Goal: Information Seeking & Learning: Learn about a topic

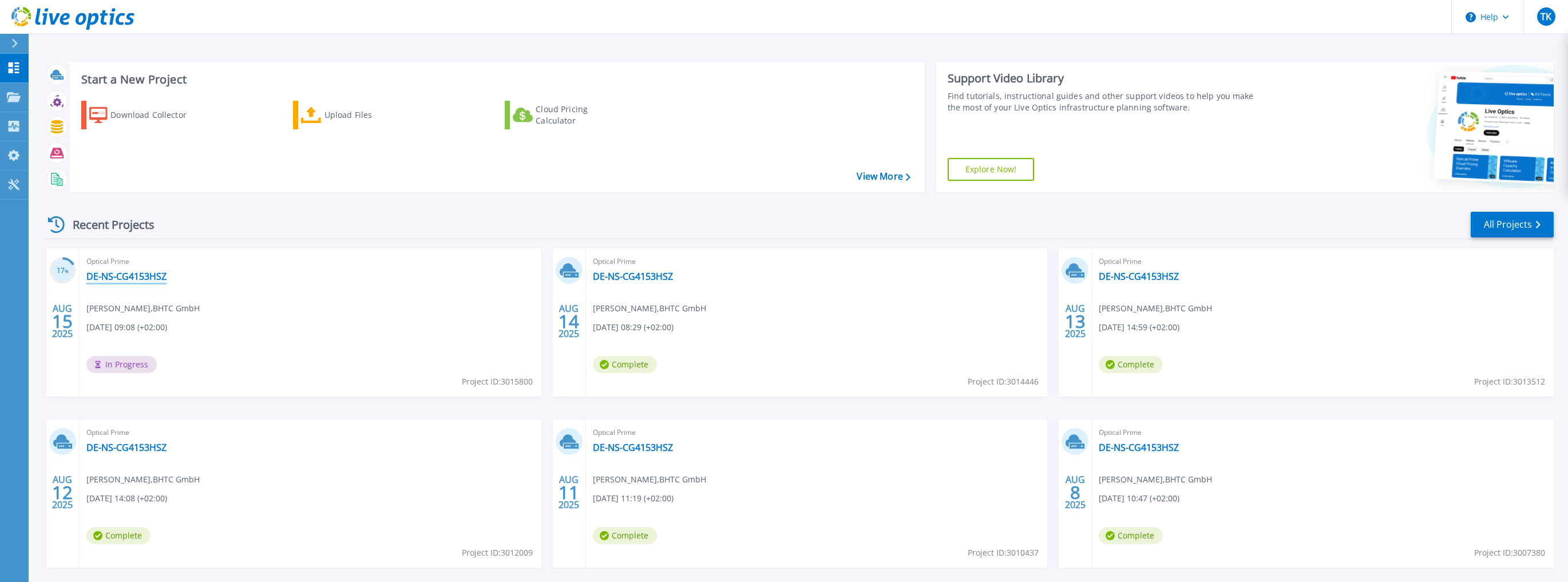
click at [115, 277] on link "DE-NS-CG4153HSZ" at bounding box center [126, 276] width 80 height 11
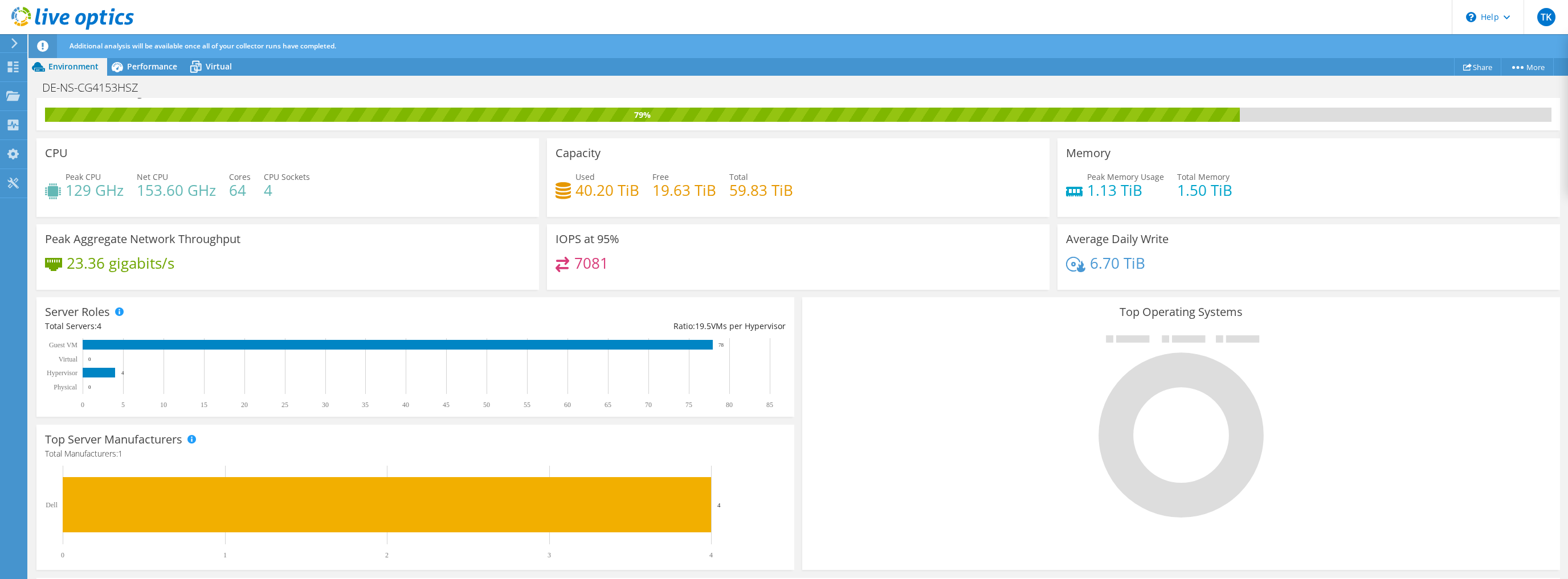
scroll to position [91, 0]
click at [144, 64] on span "Performance" at bounding box center [152, 66] width 50 height 11
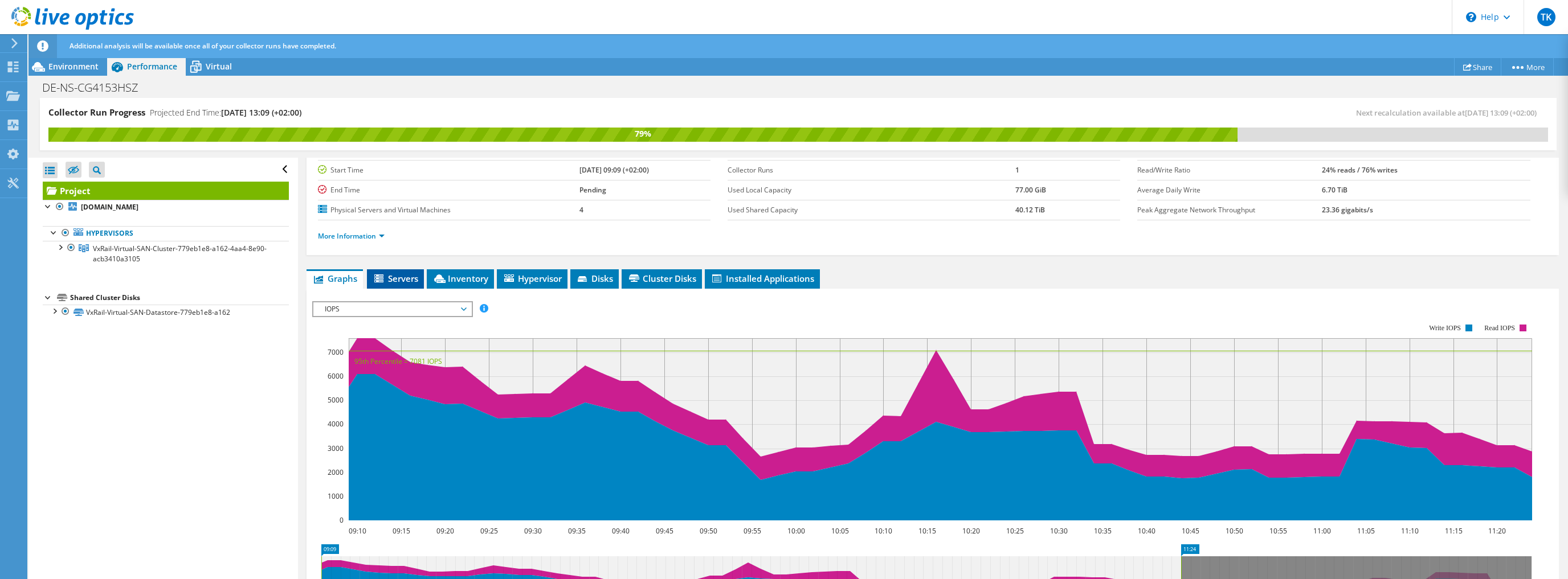
scroll to position [137, 0]
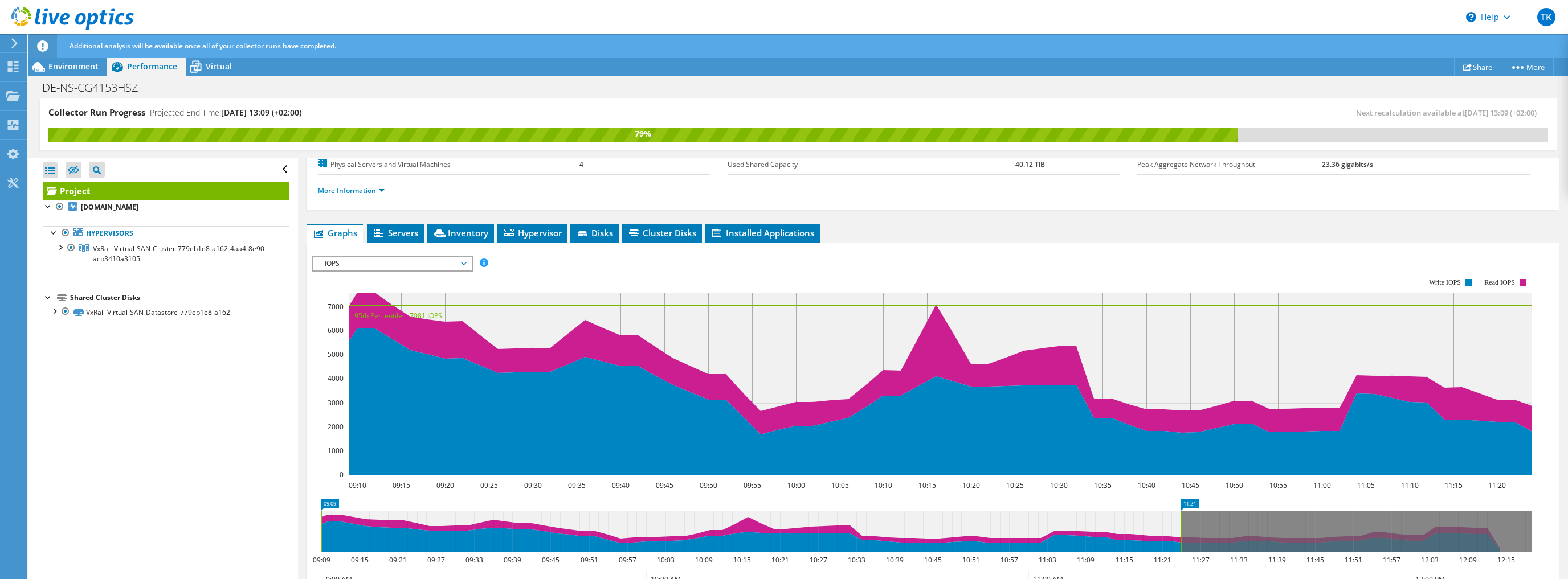
click at [445, 258] on span "IOPS" at bounding box center [392, 263] width 147 height 14
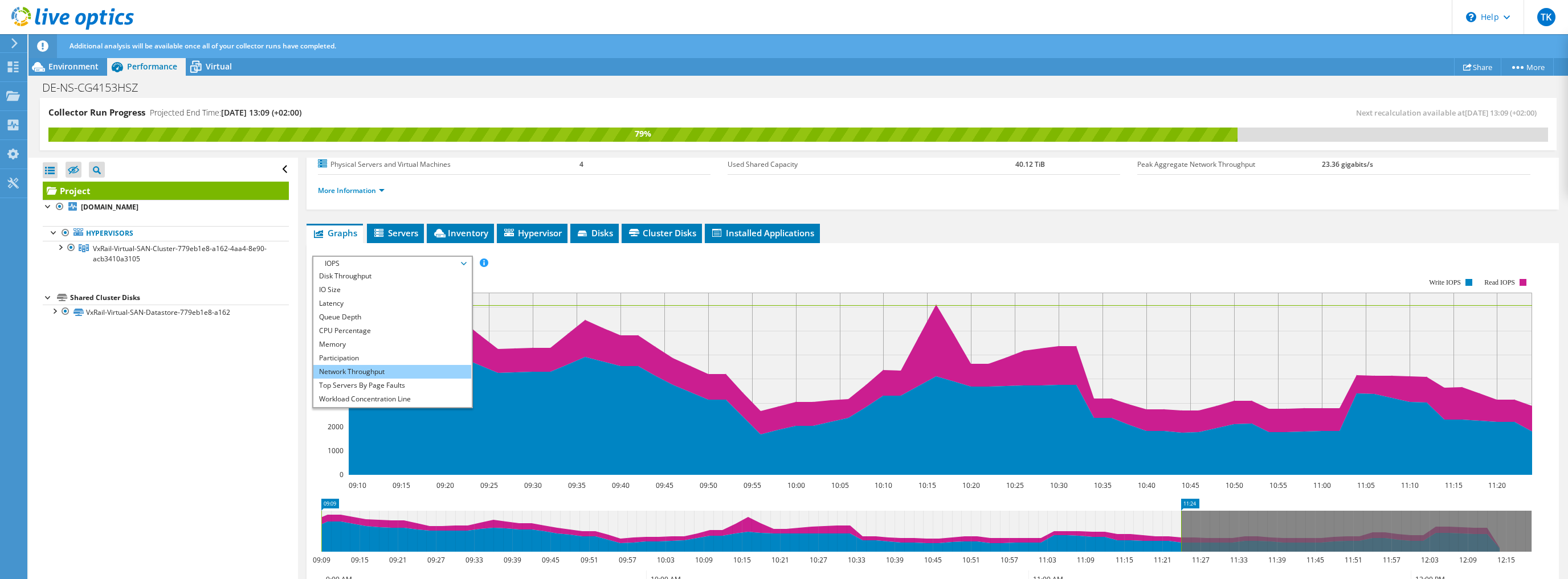
scroll to position [41, 0]
click at [345, 393] on li "All" at bounding box center [392, 400] width 158 height 14
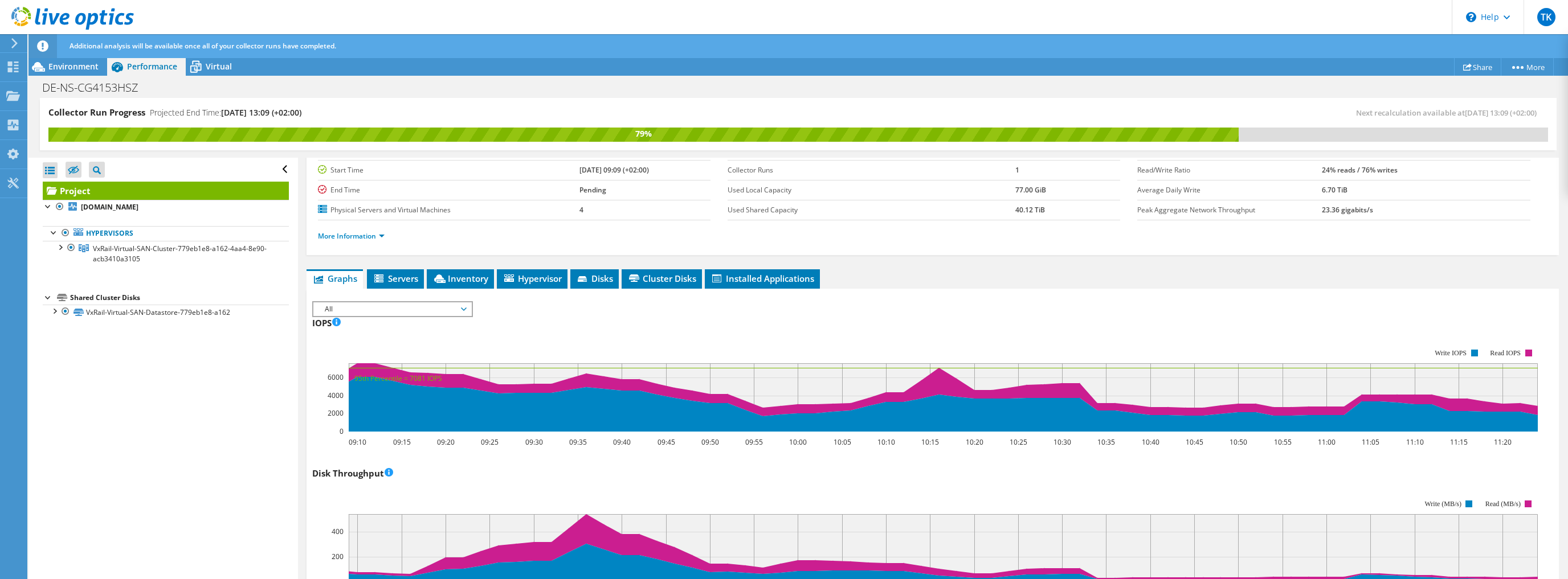
scroll to position [0, 0]
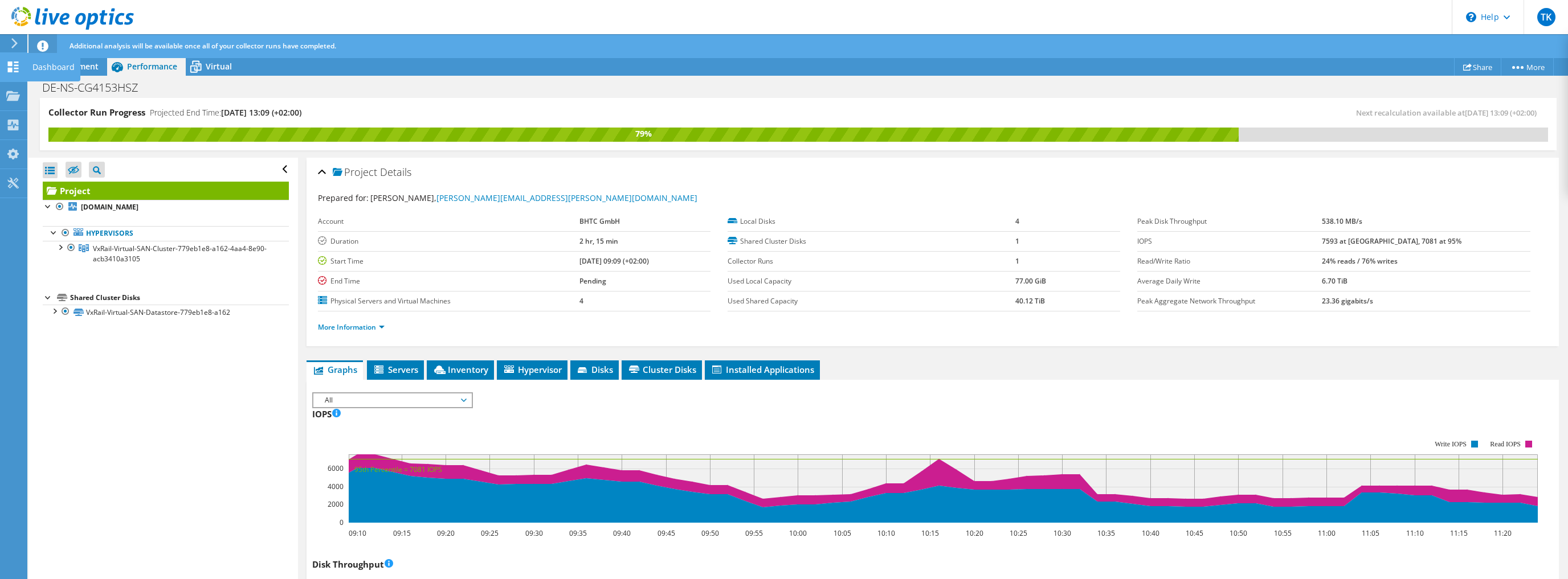
click at [7, 70] on icon at bounding box center [13, 67] width 14 height 11
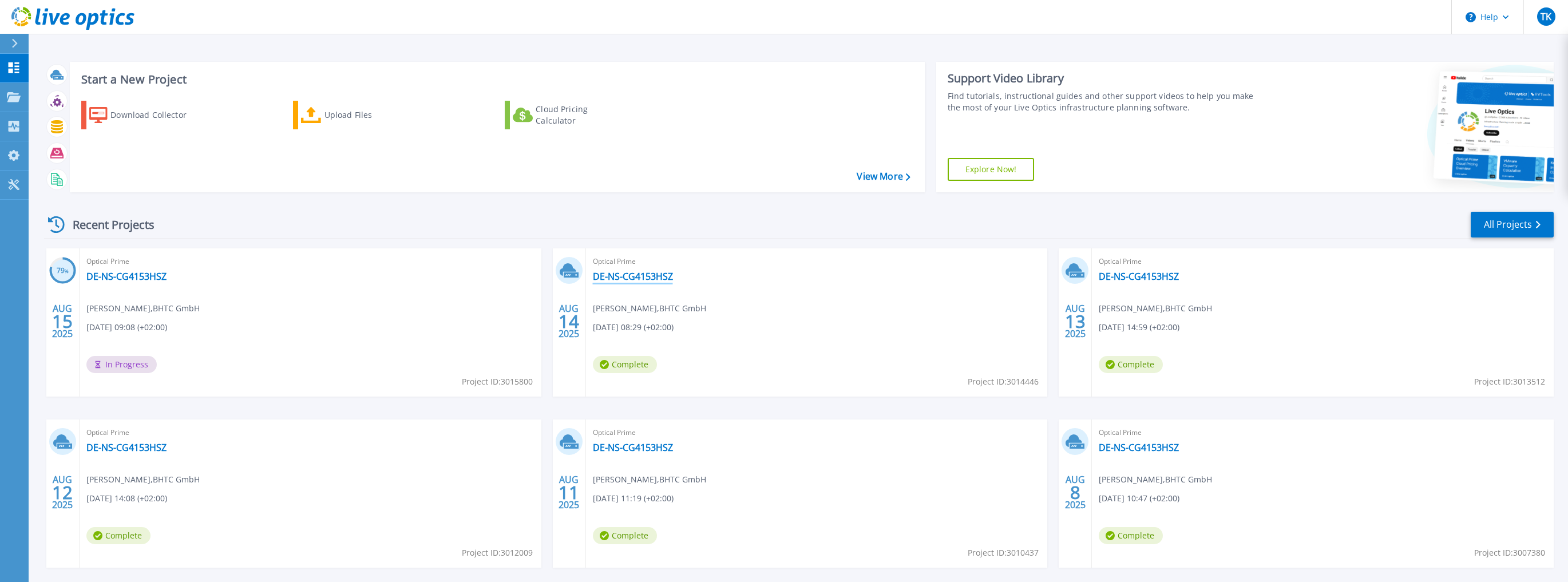
click at [661, 281] on link "DE-NS-CG4153HSZ" at bounding box center [632, 276] width 80 height 11
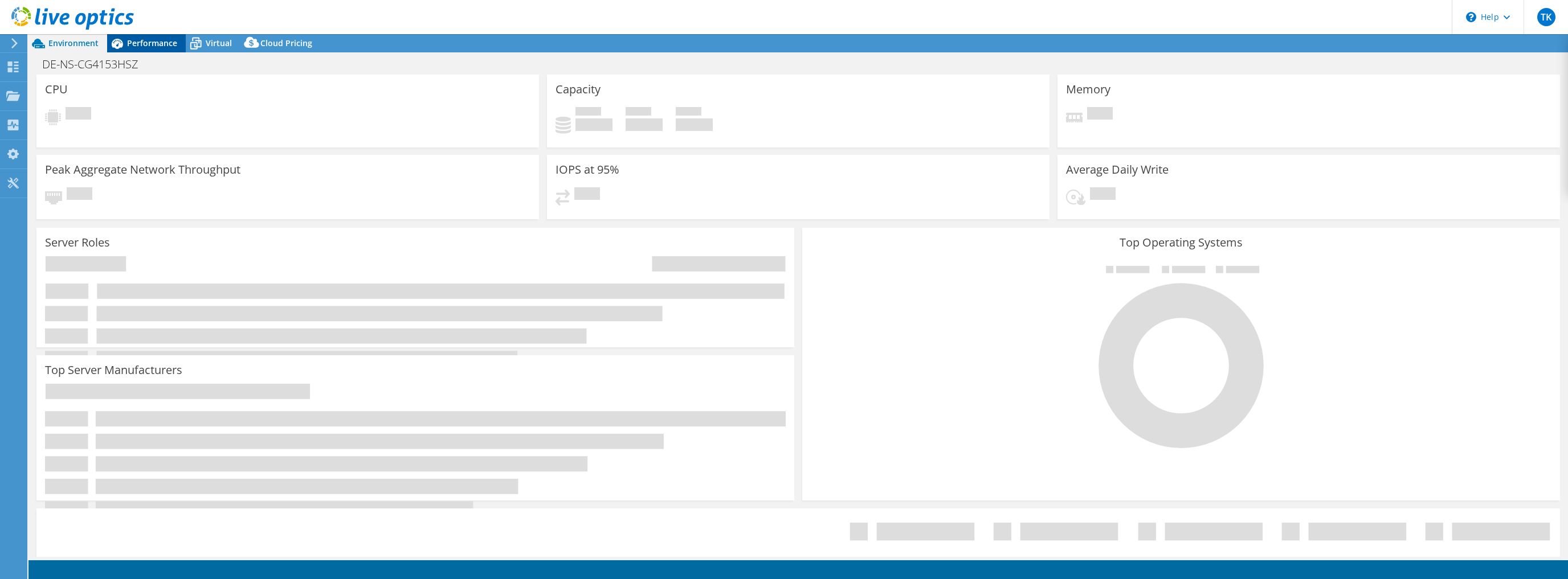
select select "USD"
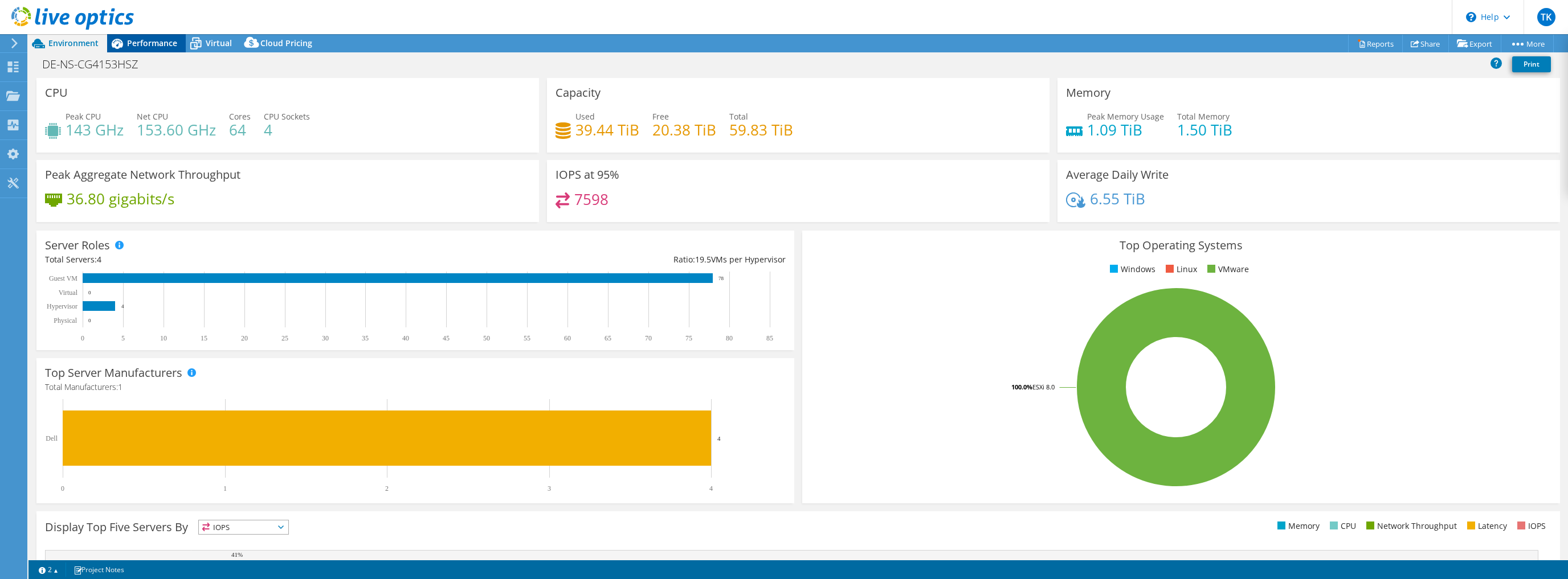
click at [143, 42] on span "Performance" at bounding box center [152, 43] width 50 height 11
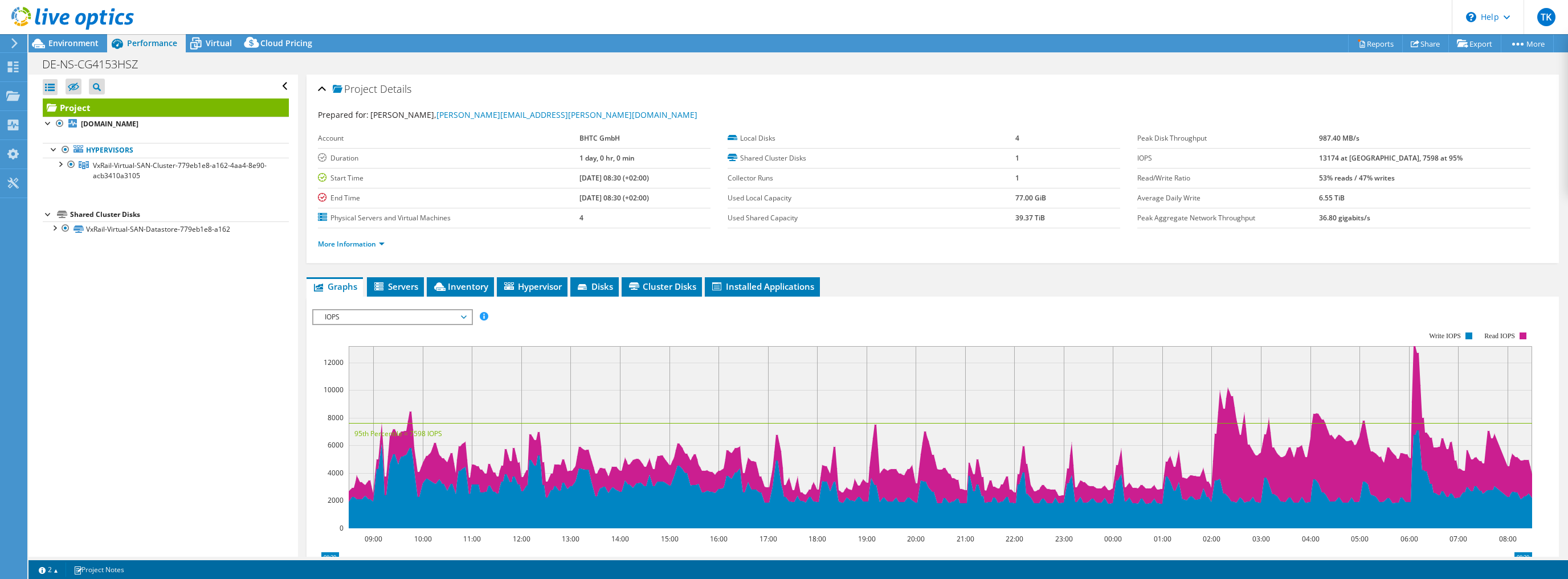
click at [408, 319] on span "IOPS" at bounding box center [392, 317] width 147 height 14
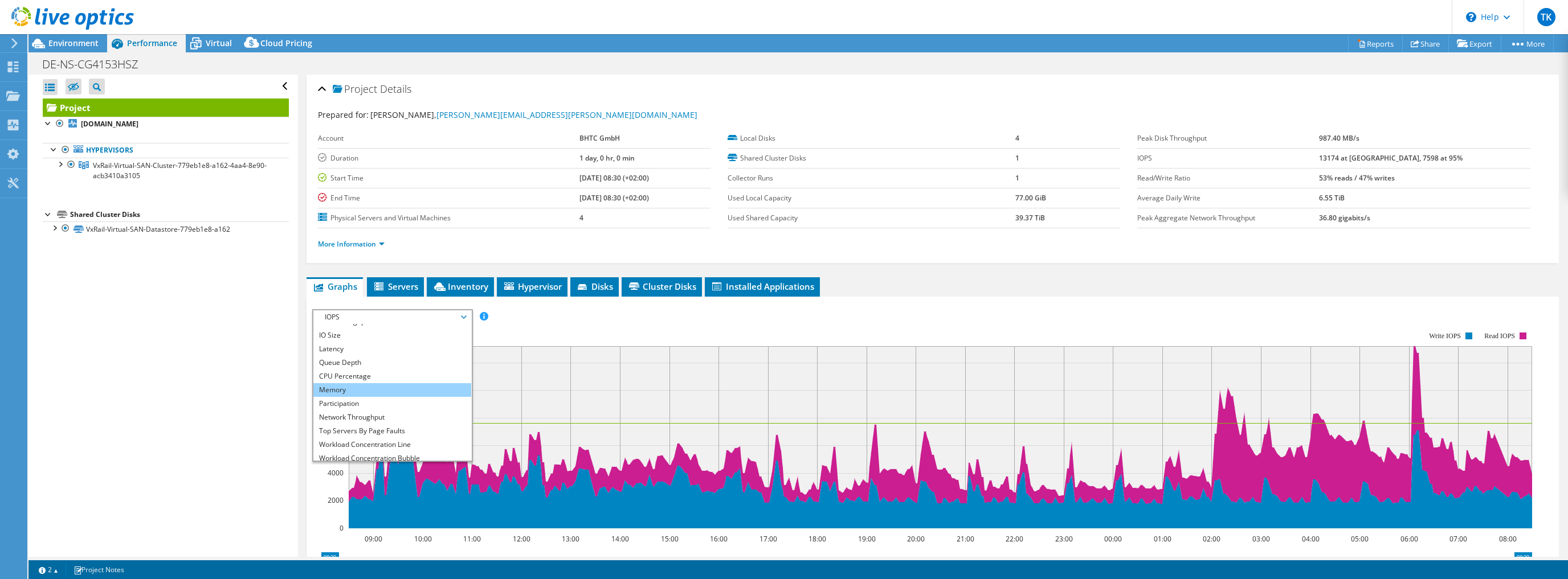
scroll to position [41, 0]
click at [342, 447] on li "All" at bounding box center [392, 454] width 158 height 14
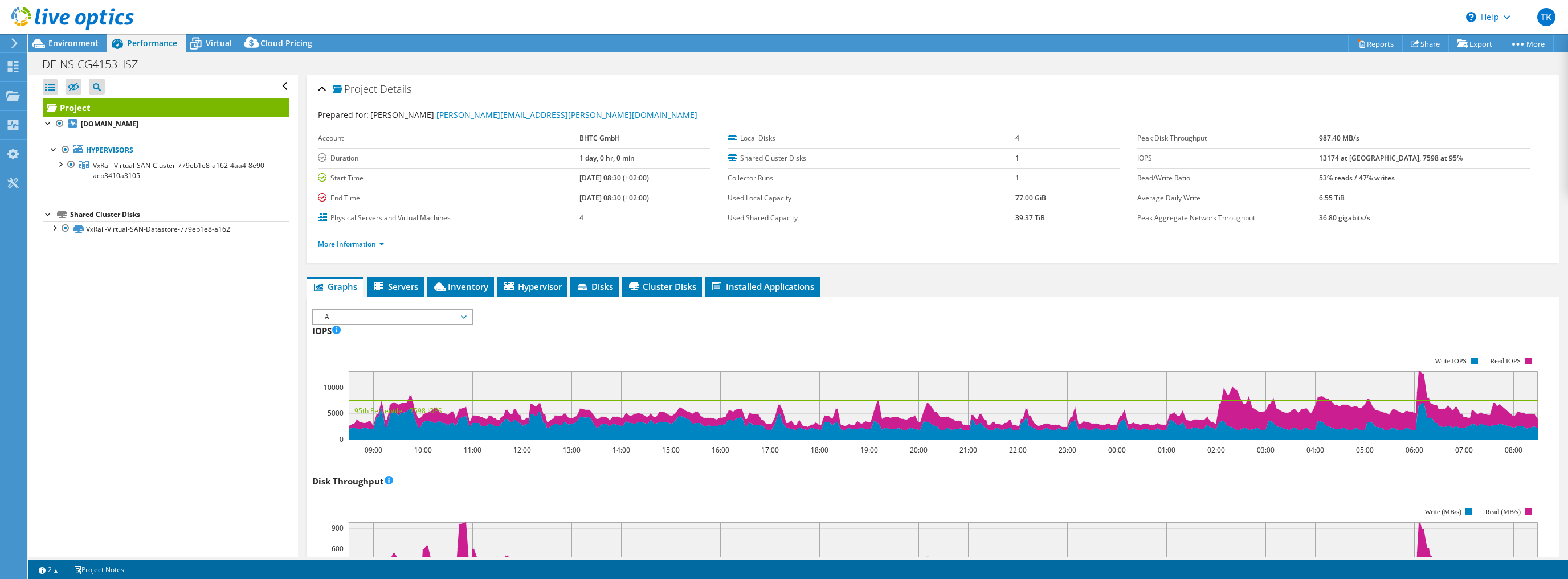
click at [632, 328] on div "IOPS 09:00 10:00 11:00 12:00 13:00 14:00 15:00 16:00 17:00 18:00 19:00 20:00 21…" at bounding box center [933, 388] width 1241 height 134
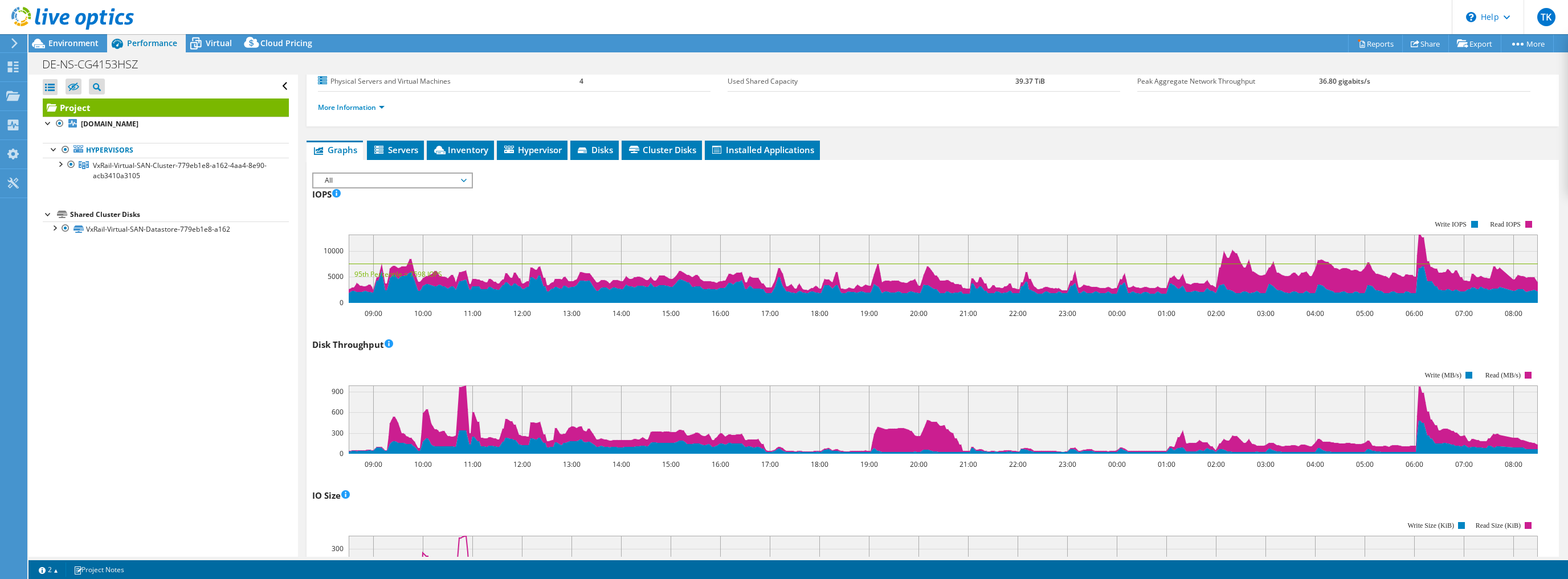
scroll to position [182, 0]
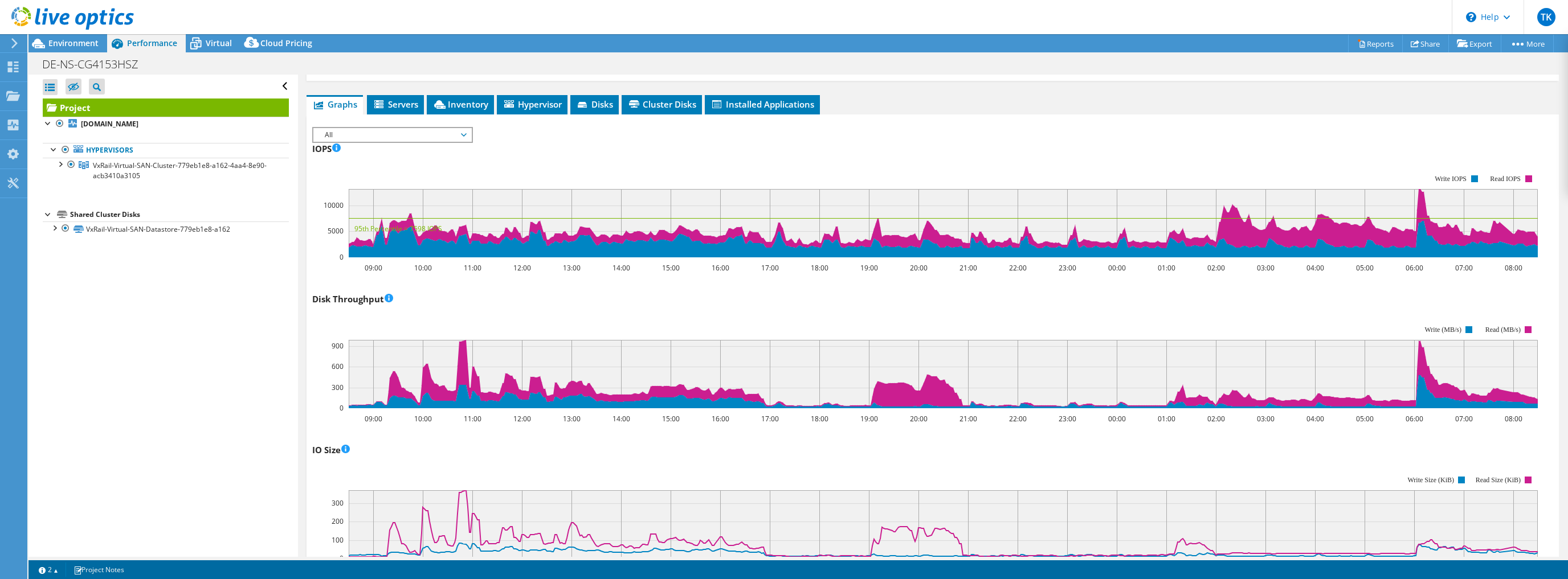
click at [492, 318] on rect at bounding box center [925, 366] width 1226 height 114
click at [1185, 457] on div "IO Size 09:00 10:00 11:00 12:00 13:00 14:00 15:00 16:00 17:00 18:00 19:00 20:00…" at bounding box center [933, 507] width 1241 height 134
click at [1144, 462] on rect at bounding box center [925, 517] width 1226 height 114
click at [1128, 450] on div "IO Size 09:00 10:00 11:00 12:00 13:00 14:00 15:00 16:00 17:00 18:00 19:00 20:00…" at bounding box center [933, 507] width 1241 height 134
click at [992, 467] on rect at bounding box center [925, 517] width 1226 height 114
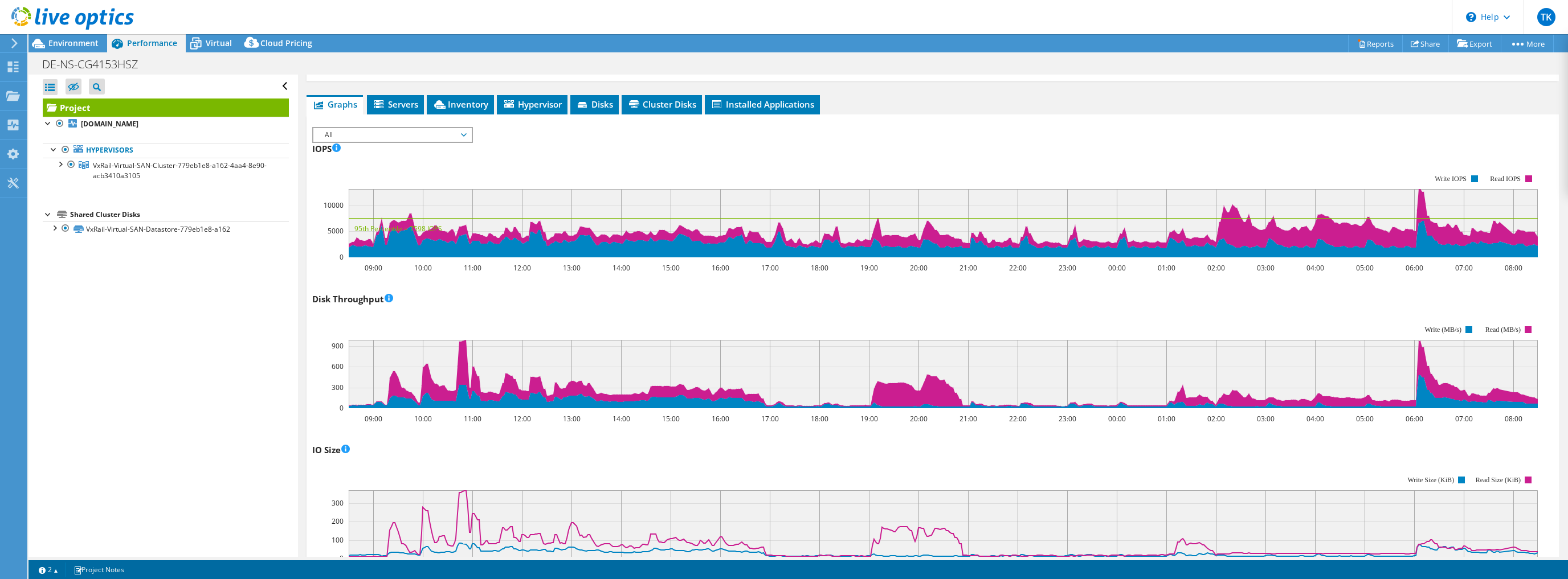
click at [918, 460] on rect at bounding box center [925, 517] width 1226 height 114
click at [871, 320] on rect at bounding box center [925, 366] width 1226 height 114
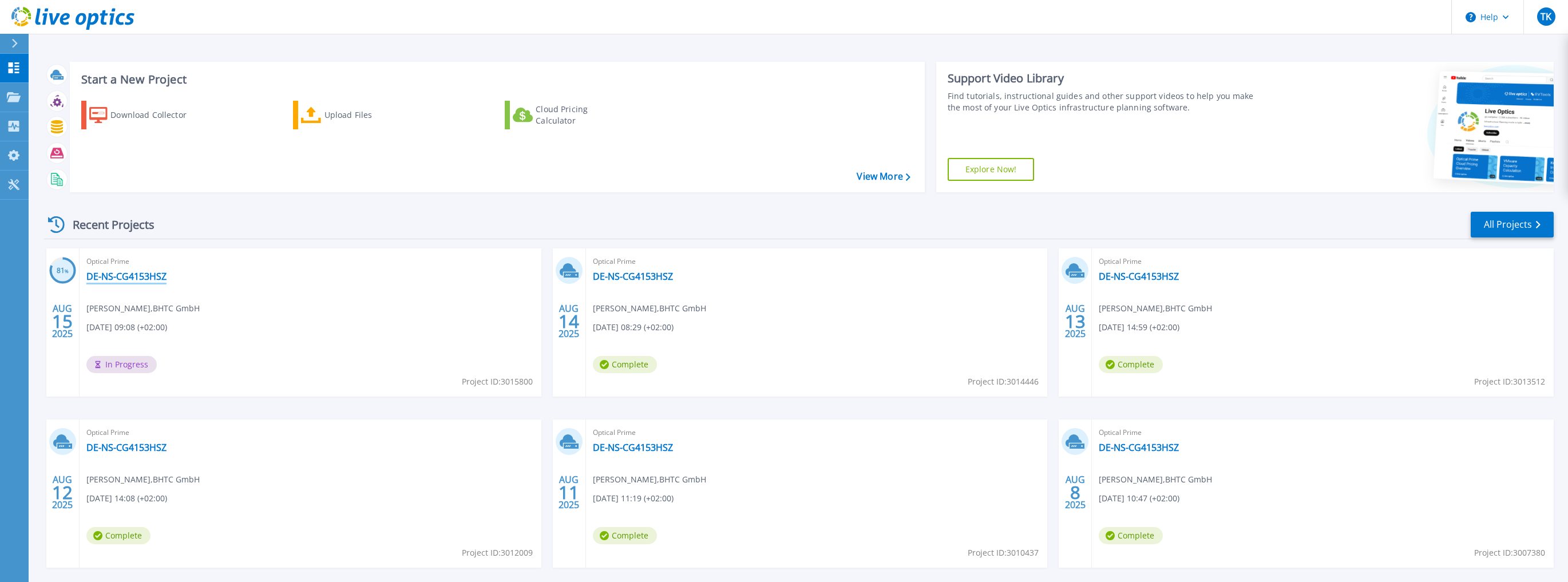
click at [120, 275] on link "DE-NS-CG4153HSZ" at bounding box center [126, 276] width 80 height 11
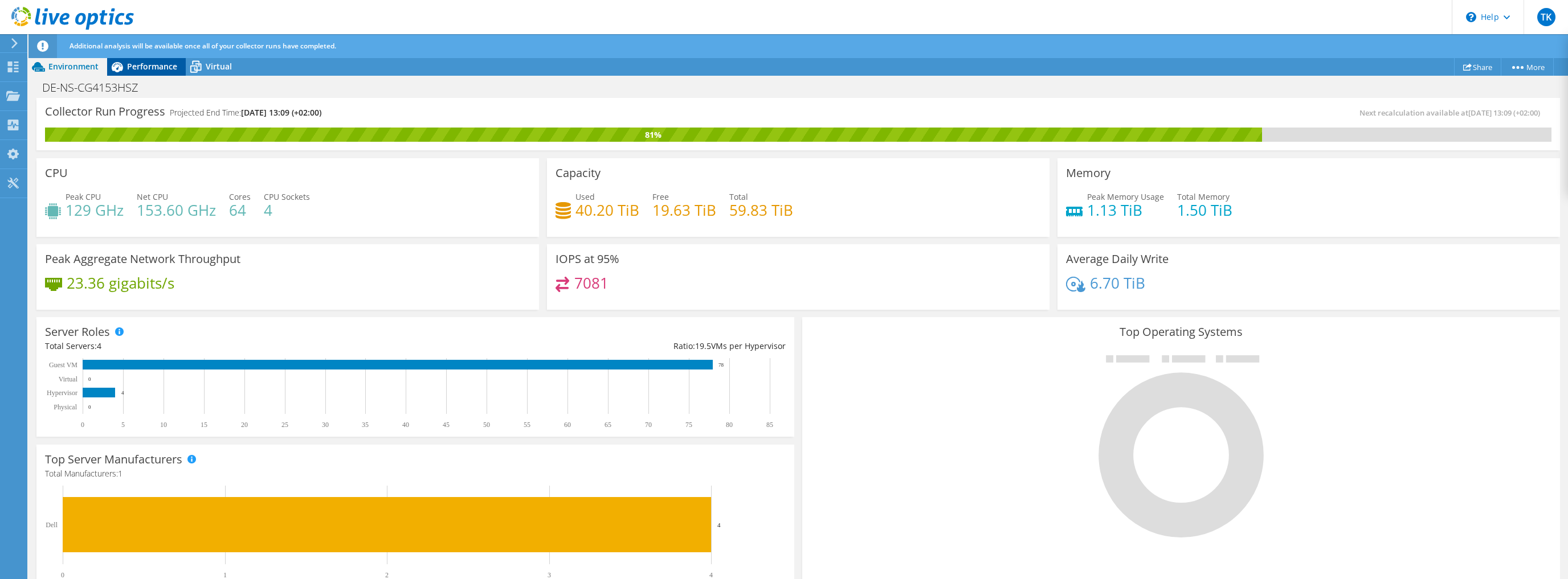
click at [139, 73] on div "Performance" at bounding box center [146, 67] width 79 height 18
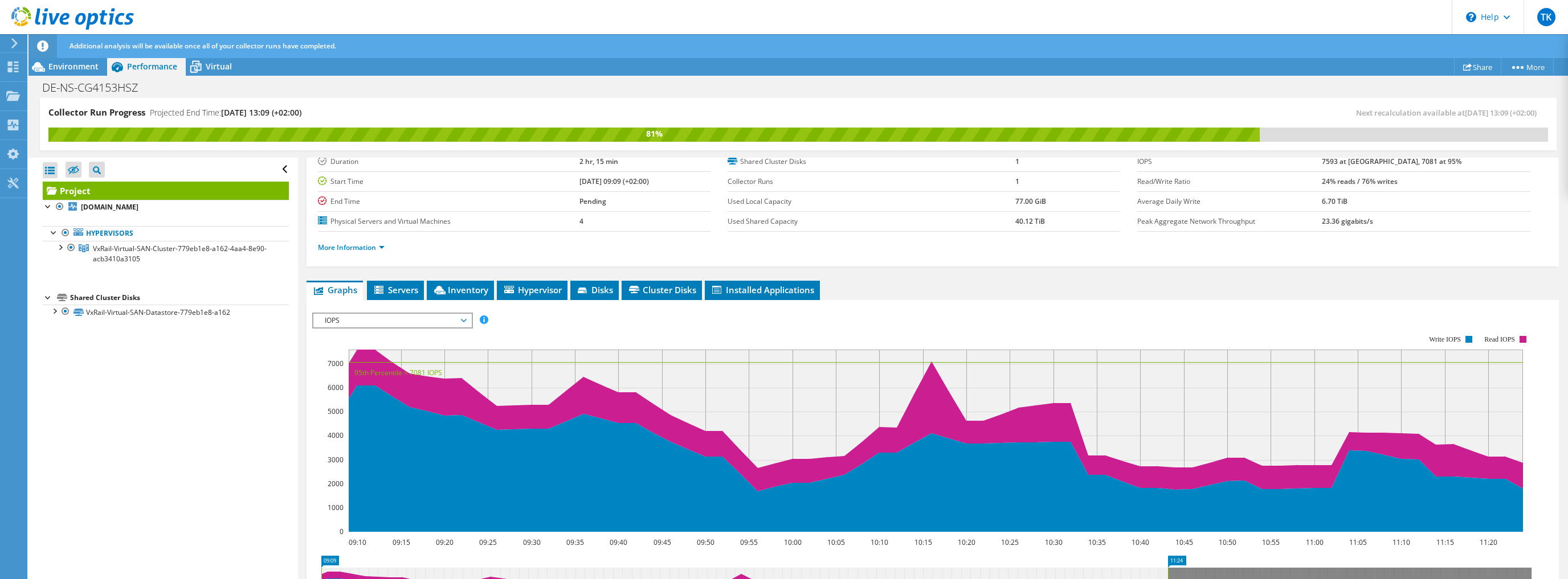
scroll to position [91, 0]
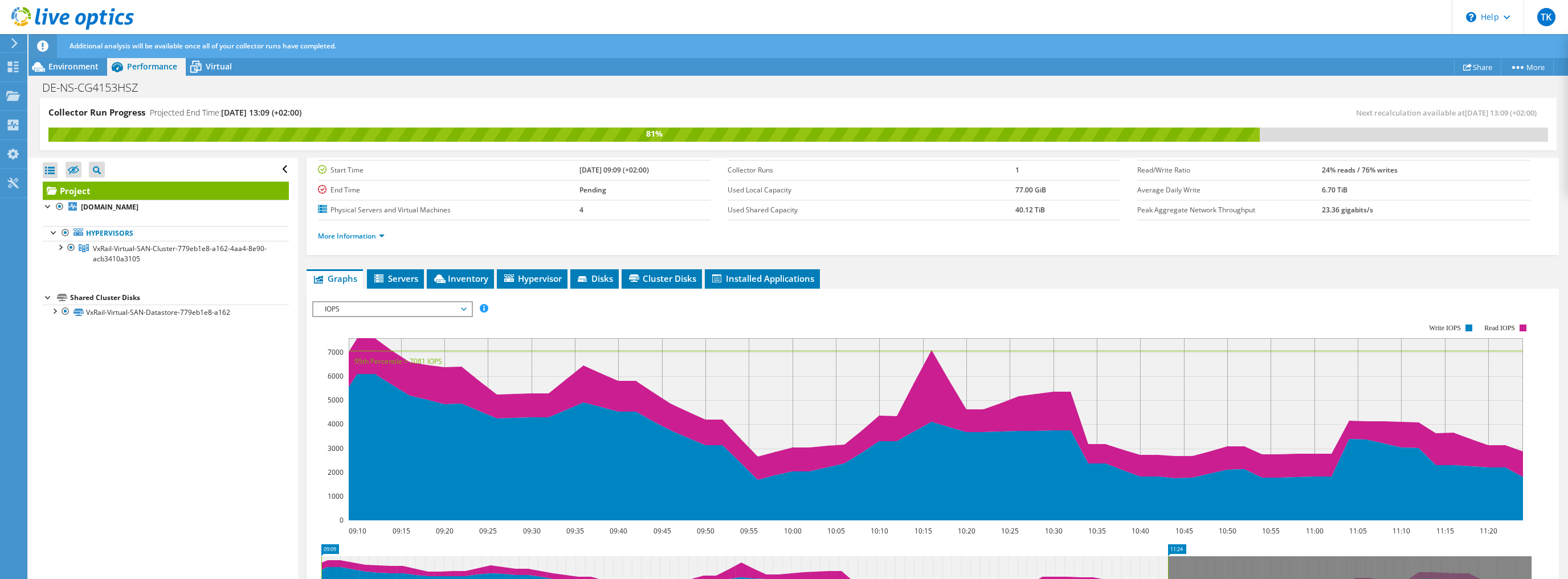
click at [441, 306] on span "IOPS" at bounding box center [392, 309] width 147 height 14
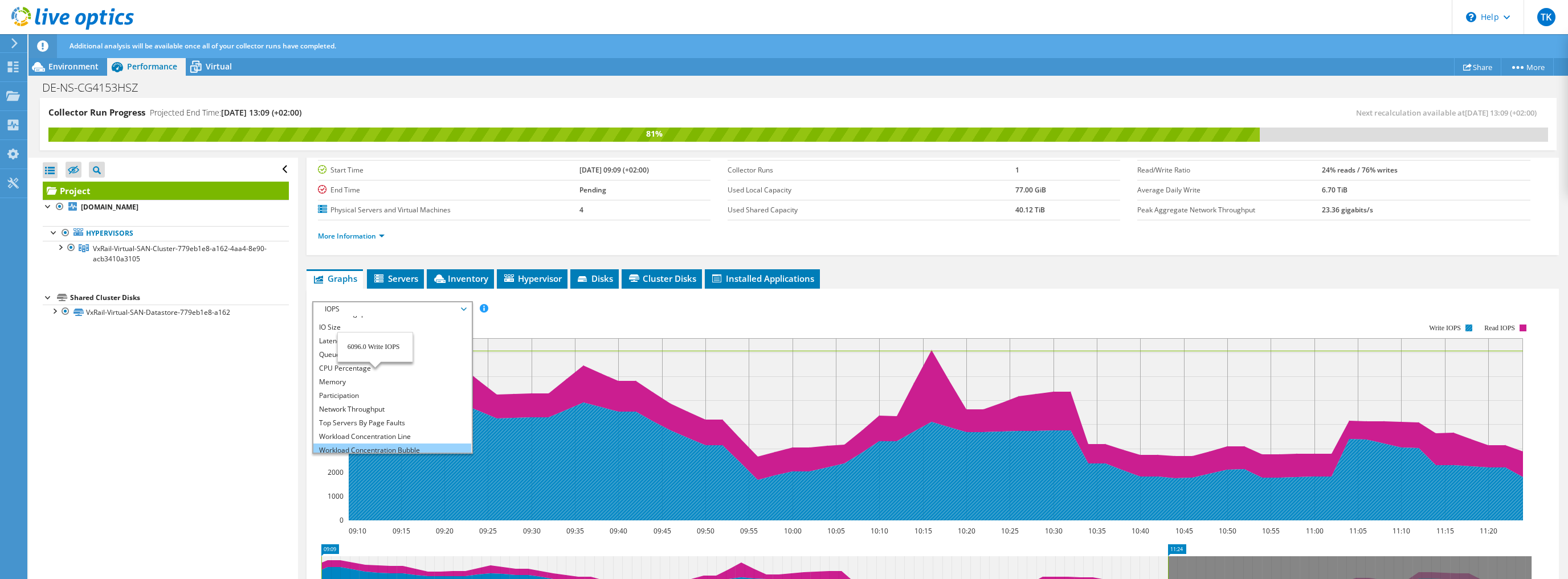
scroll to position [41, 0]
click at [329, 444] on li "All" at bounding box center [392, 446] width 158 height 14
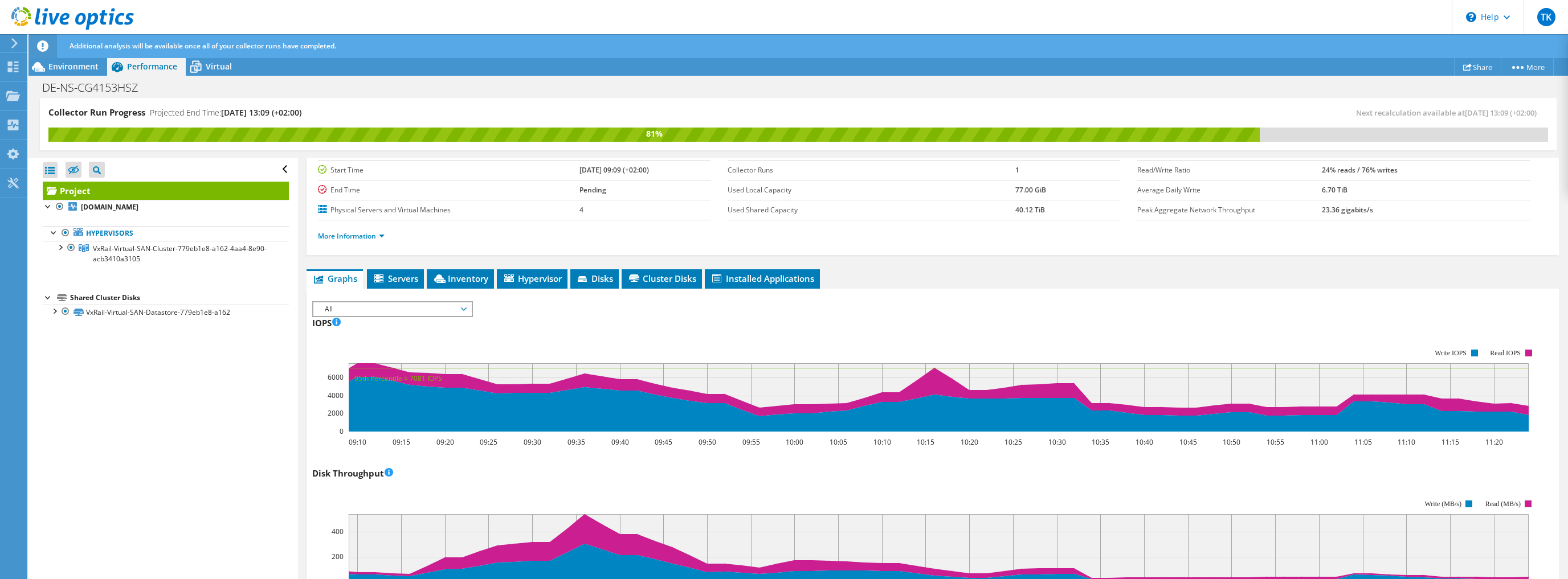
click at [1012, 319] on div "IOPS 09:10 09:15 09:20 09:25 09:30 09:35 09:40 09:45 09:50 09:55 10:00 10:05 10…" at bounding box center [933, 380] width 1241 height 134
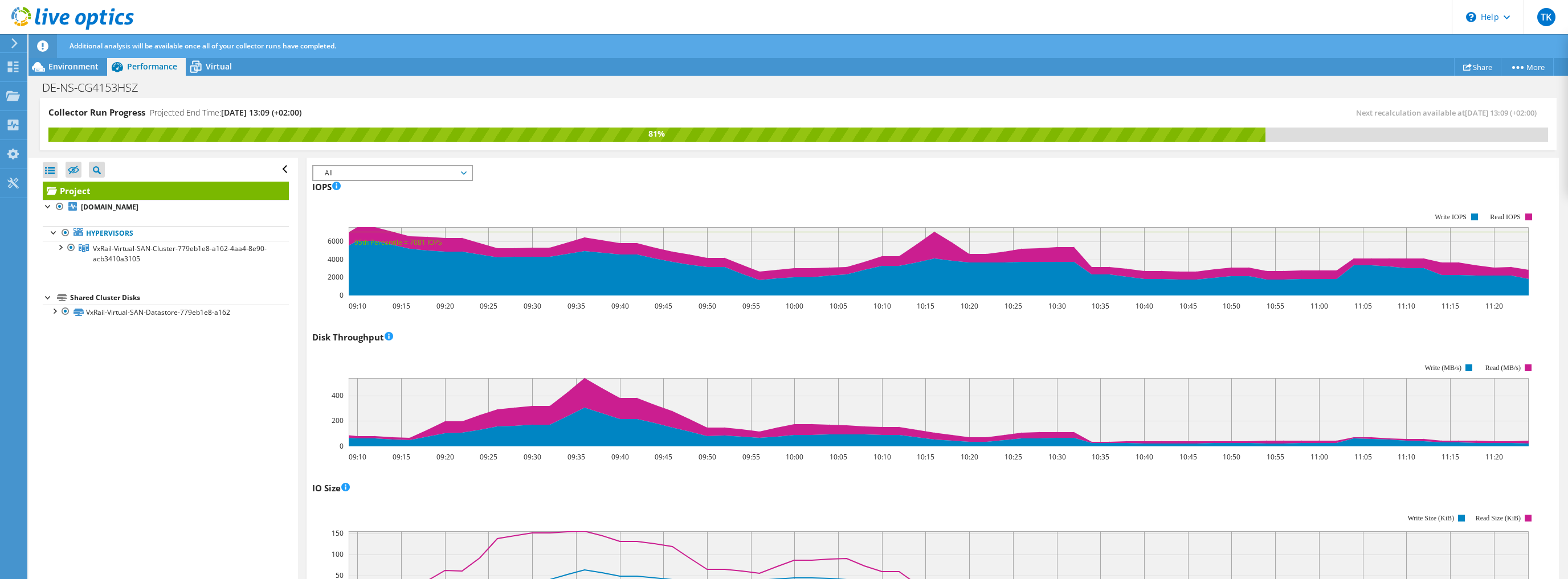
scroll to position [228, 0]
drag, startPoint x: 470, startPoint y: 508, endPoint x: 494, endPoint y: 502, distance: 24.7
click at [470, 508] on rect at bounding box center [925, 555] width 1226 height 114
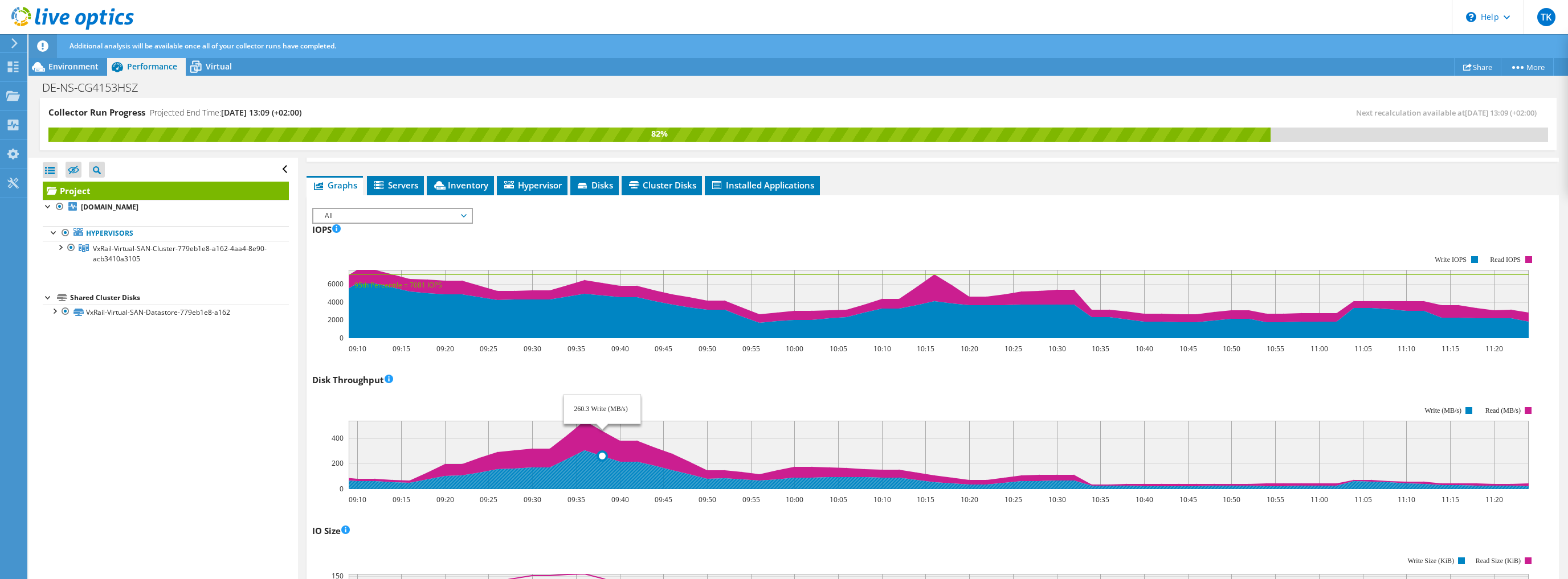
scroll to position [182, 0]
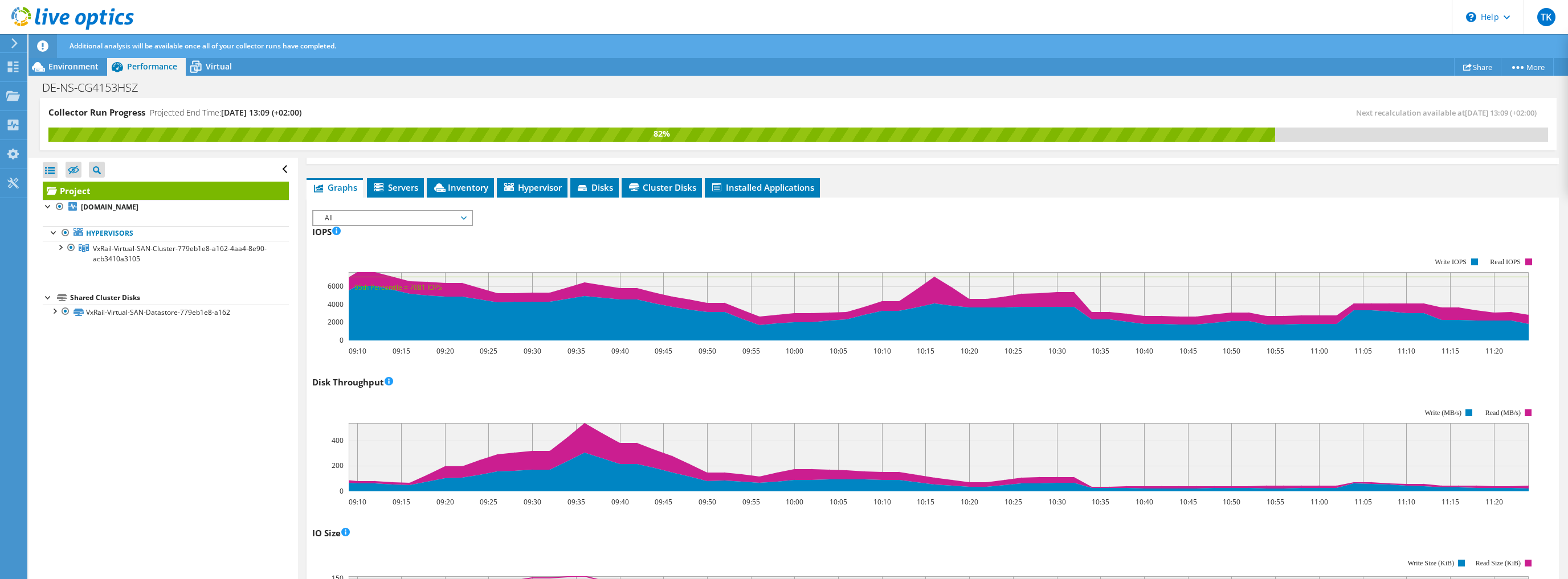
drag, startPoint x: 1005, startPoint y: 221, endPoint x: 996, endPoint y: 225, distance: 9.8
click at [1005, 222] on div "IOPS 09:10 09:15 09:20 09:25 09:30 09:35 09:40 09:45 09:50 09:55 10:00 10:05 10…" at bounding box center [933, 289] width 1241 height 134
click at [492, 380] on div "Disk Throughput Disk Throughput Megabytes per second represents the average rat…" at bounding box center [933, 440] width 1241 height 134
